Goal: Task Accomplishment & Management: Manage account settings

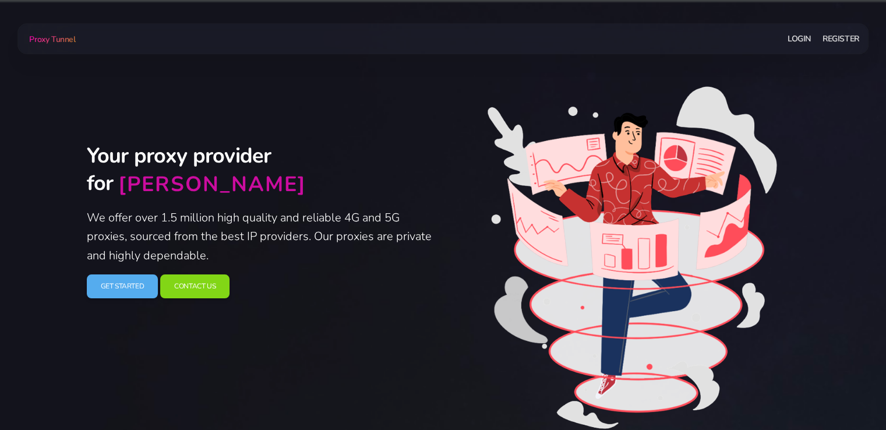
click at [799, 36] on link "Login" at bounding box center [798, 39] width 23 height 22
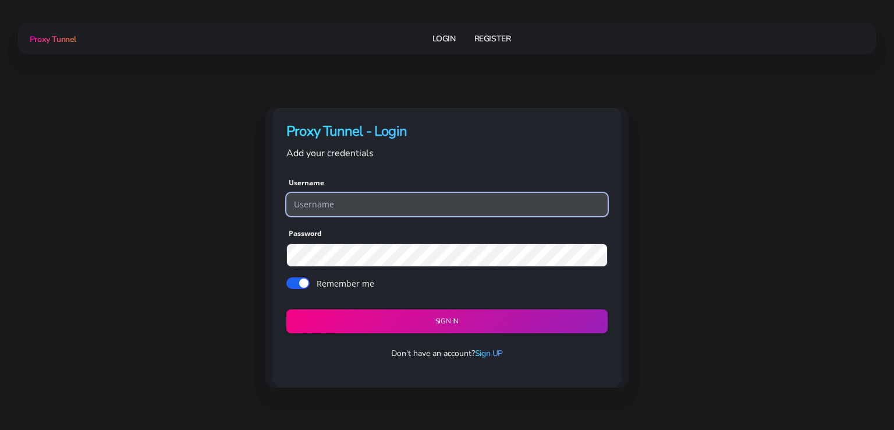
click at [433, 198] on input "text" at bounding box center [447, 204] width 321 height 23
paste input "adwfbads2"
type input "adwfbads2"
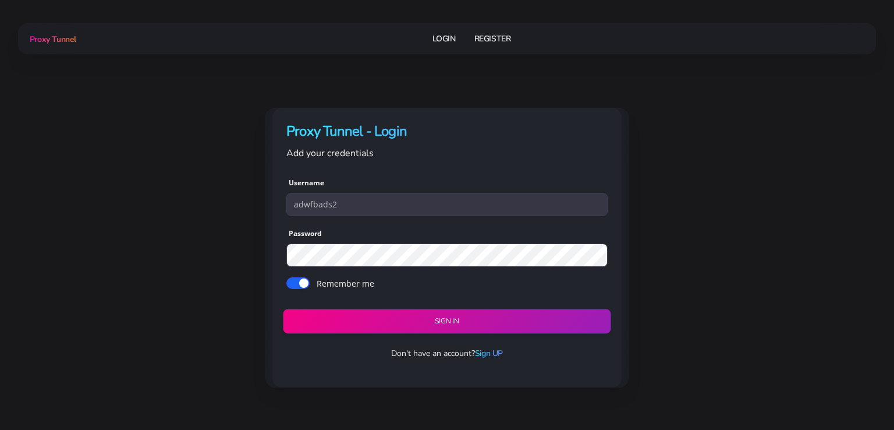
click at [404, 322] on button "Sign in" at bounding box center [447, 321] width 328 height 24
